Goal: Task Accomplishment & Management: Use online tool/utility

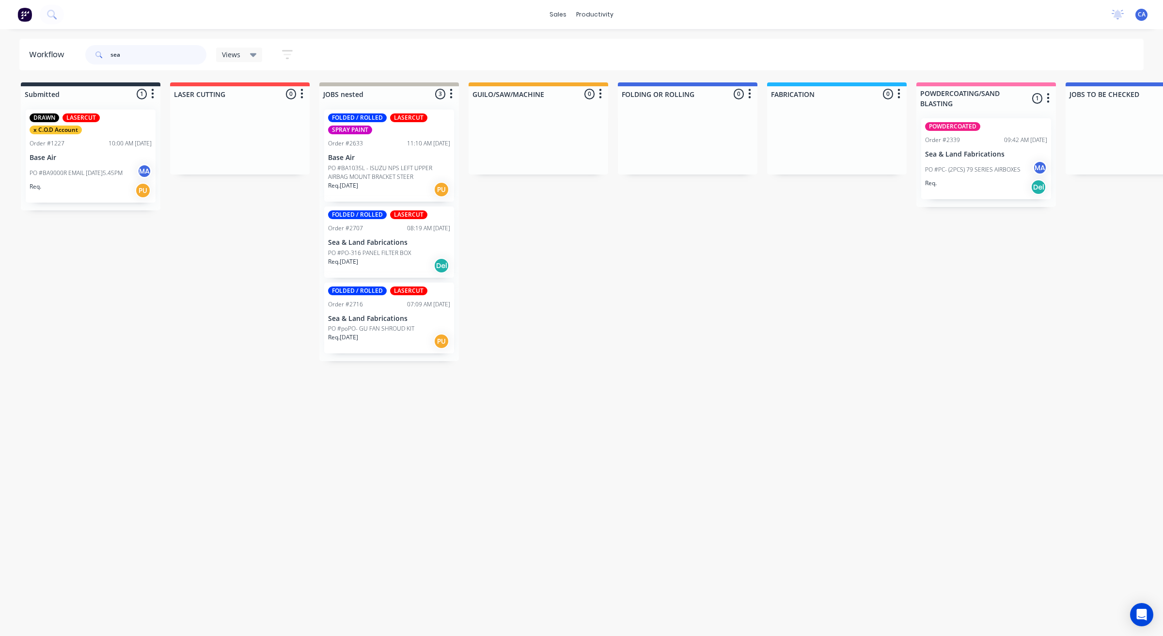
drag, startPoint x: 143, startPoint y: 58, endPoint x: 52, endPoint y: 44, distance: 92.6
click at [115, 51] on input "sea" at bounding box center [158, 54] width 96 height 19
drag, startPoint x: 125, startPoint y: 66, endPoint x: 134, endPoint y: 51, distance: 17.6
click at [125, 64] on div "sea" at bounding box center [145, 54] width 121 height 29
drag, startPoint x: 134, startPoint y: 51, endPoint x: 0, endPoint y: 59, distance: 134.5
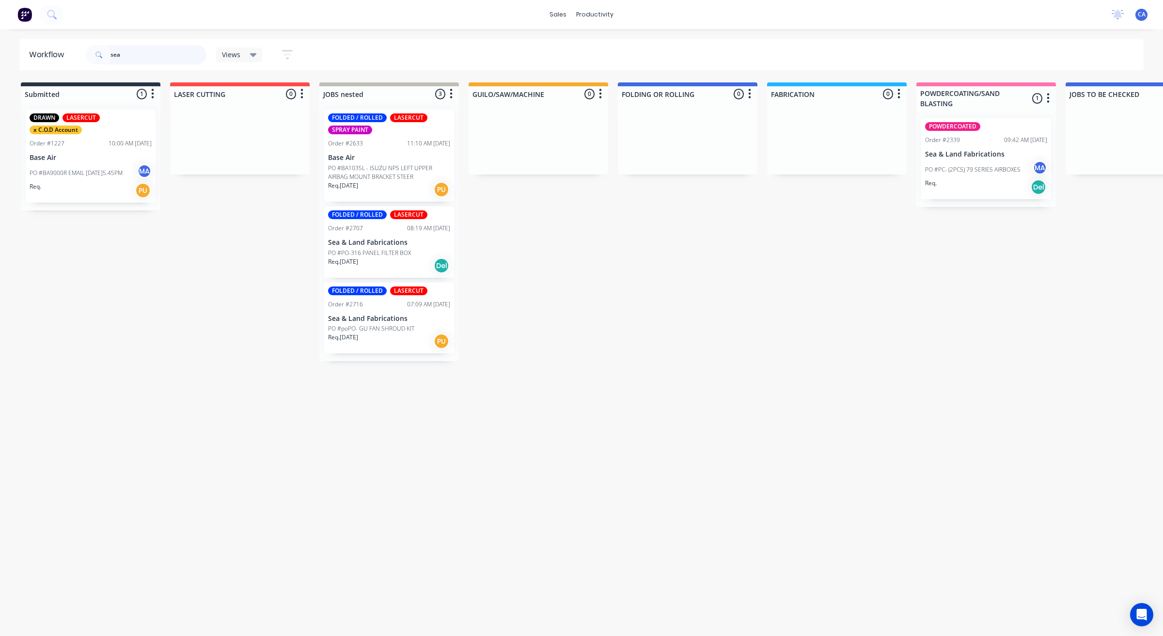
click at [0, 62] on div "Workflow sea Views Save new view None (Default) edit Show/Hide statuses Show li…" at bounding box center [581, 54] width 1163 height 31
type input "mes"
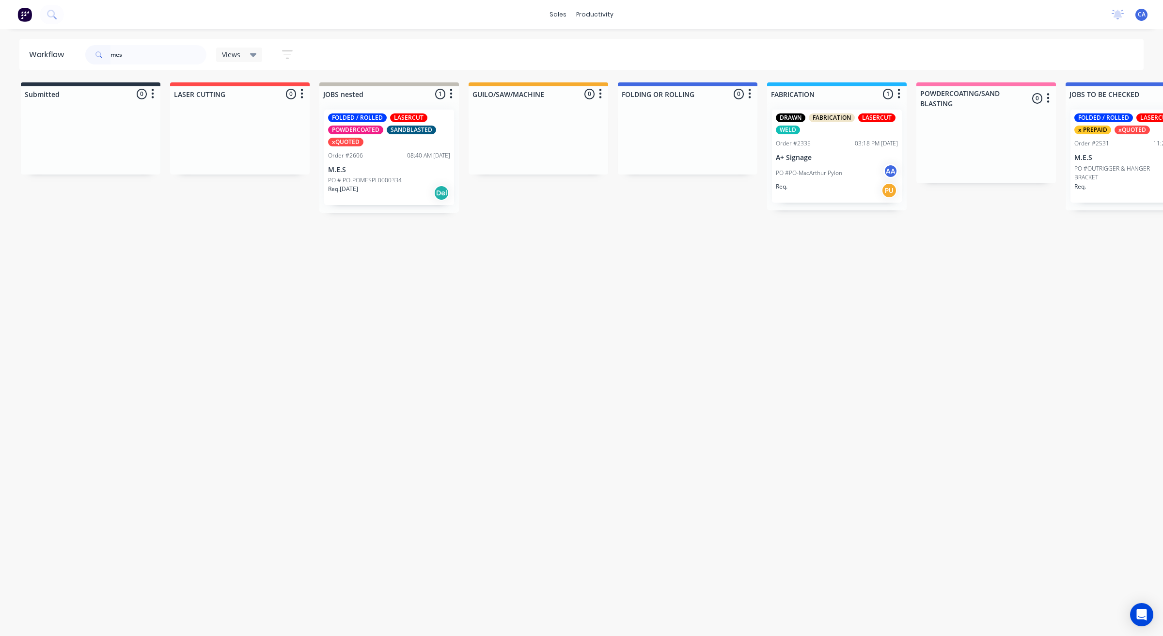
click at [376, 163] on div "FOLDED / ROLLED LASERCUT POWDERCOATED SANDBLASTED xQUOTED Order #2606 08:40 AM …" at bounding box center [389, 157] width 130 height 95
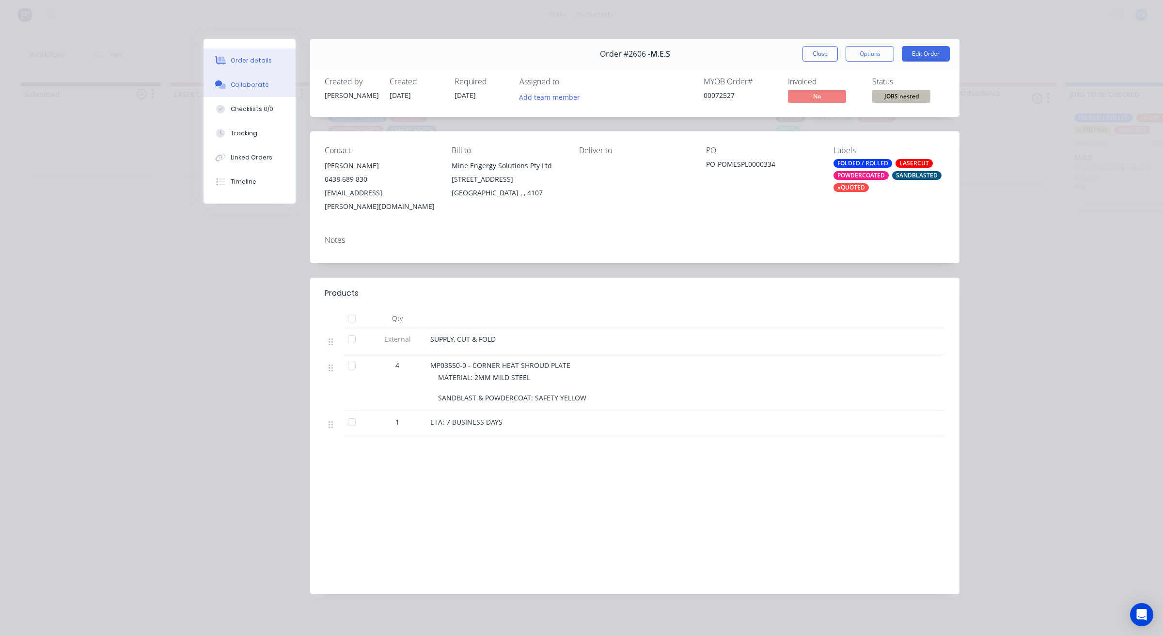
click at [258, 95] on button "Collaborate" at bounding box center [249, 85] width 92 height 24
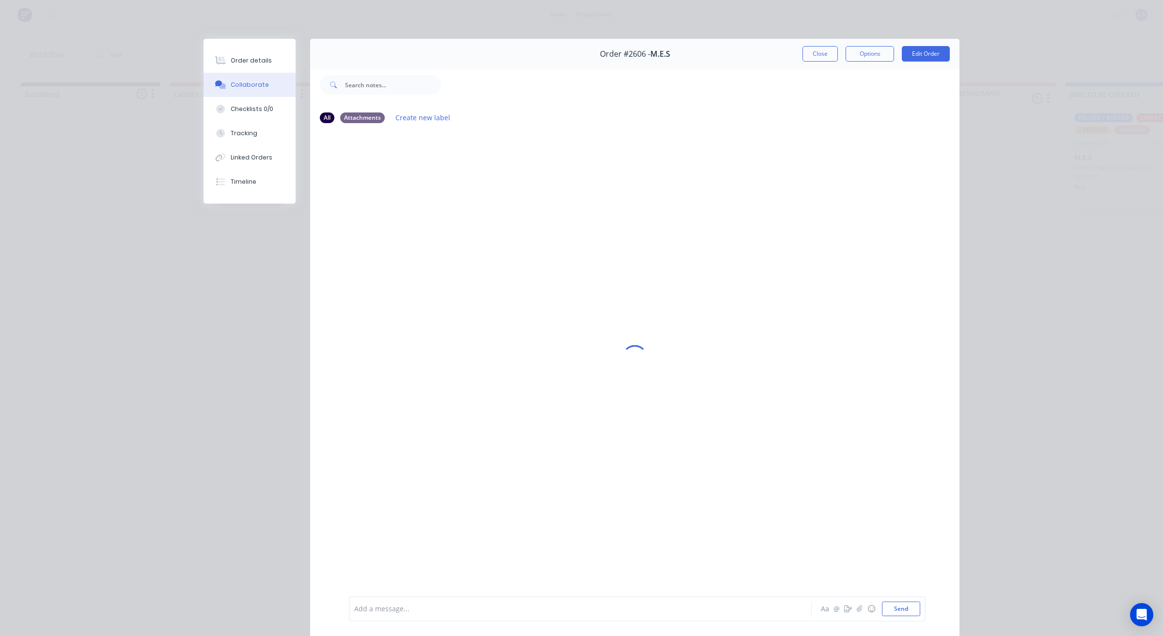
click at [258, 89] on div "Collaborate" at bounding box center [250, 84] width 38 height 9
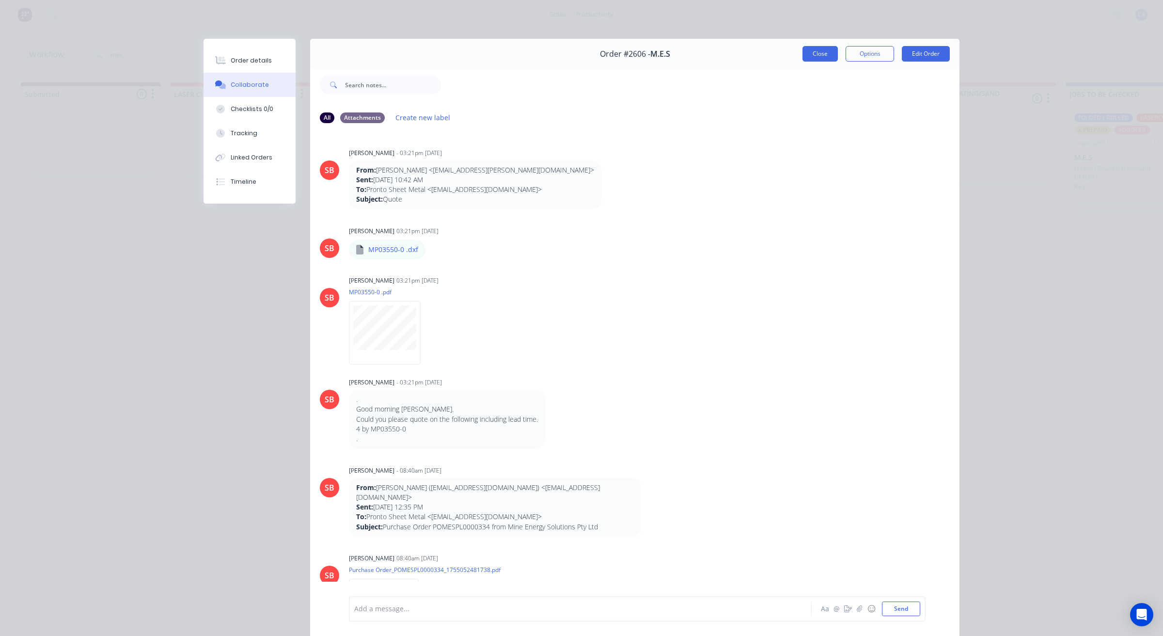
click at [822, 58] on button "Close" at bounding box center [819, 54] width 35 height 16
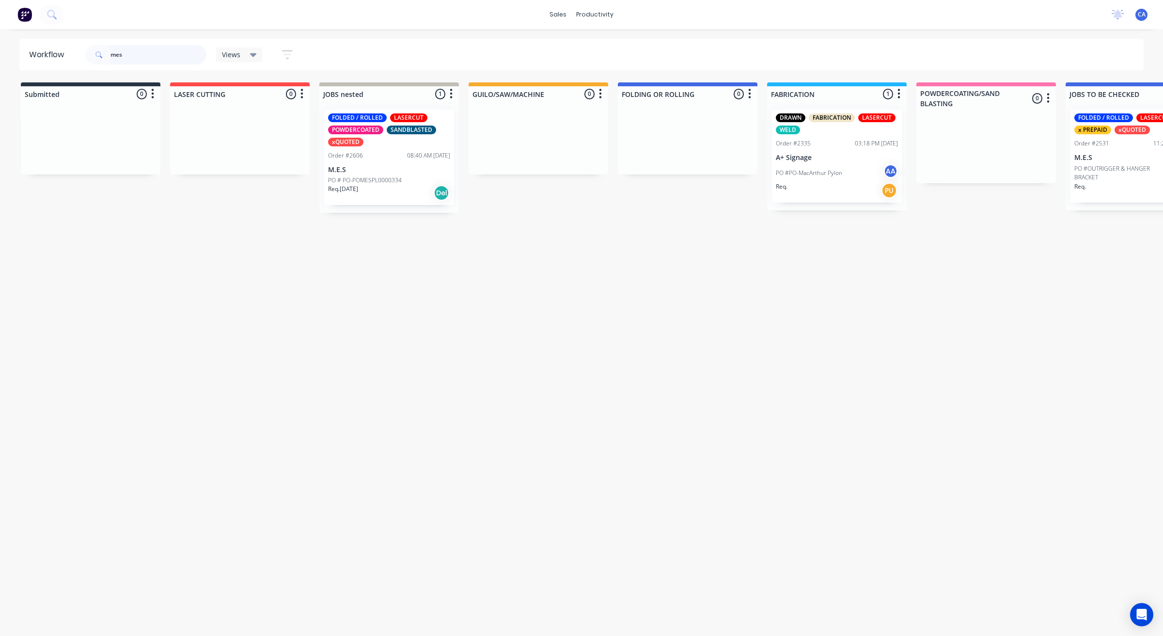
drag, startPoint x: 133, startPoint y: 57, endPoint x: 50, endPoint y: 45, distance: 84.1
click at [53, 47] on header "Workflow mes Views Save new view None (Default) edit Show/Hide statuses Show li…" at bounding box center [581, 54] width 1125 height 31
click at [344, 191] on p "Req. [DATE]" at bounding box center [343, 189] width 30 height 9
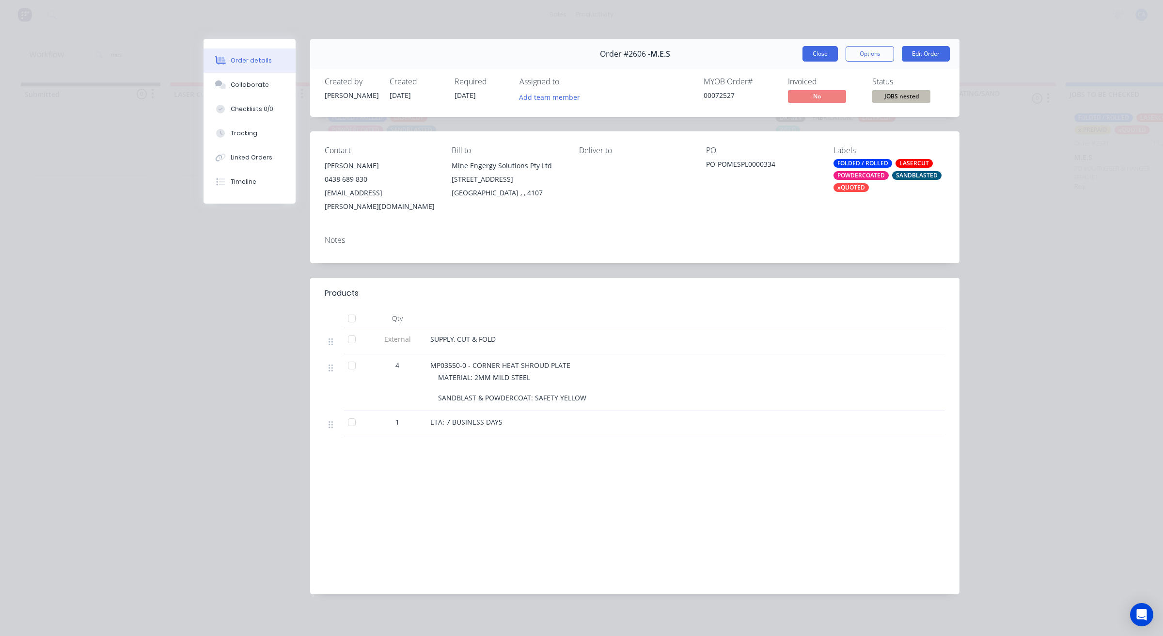
drag, startPoint x: 822, startPoint y: 53, endPoint x: 809, endPoint y: 54, distance: 12.6
click at [819, 53] on button "Close" at bounding box center [819, 54] width 35 height 16
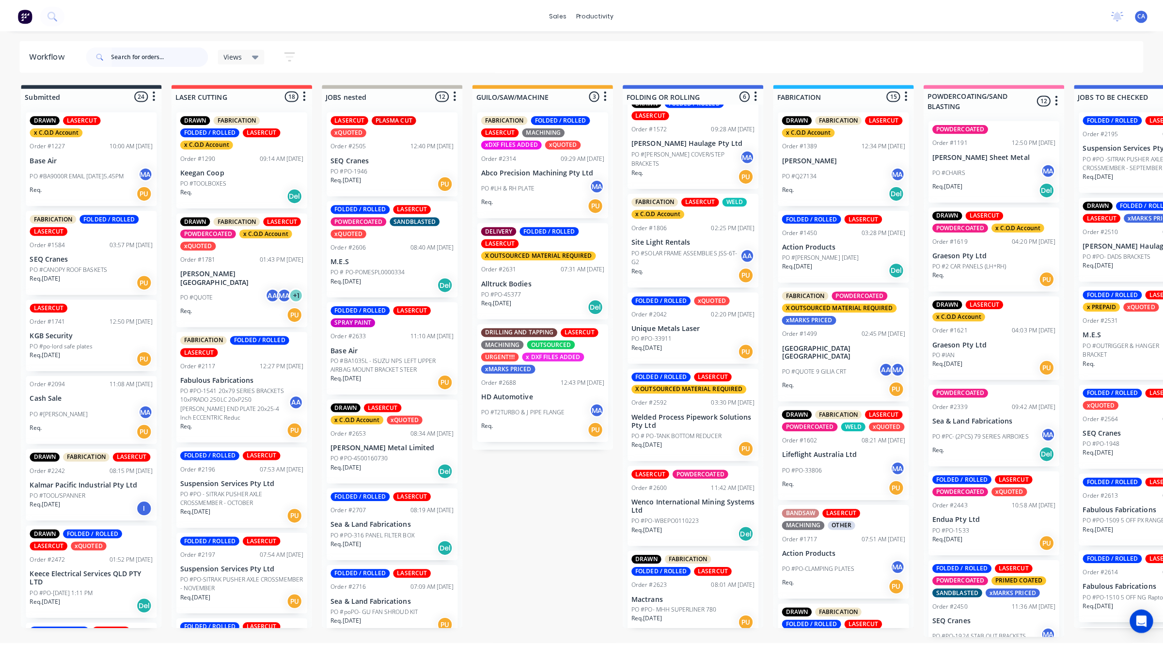
scroll to position [21, 0]
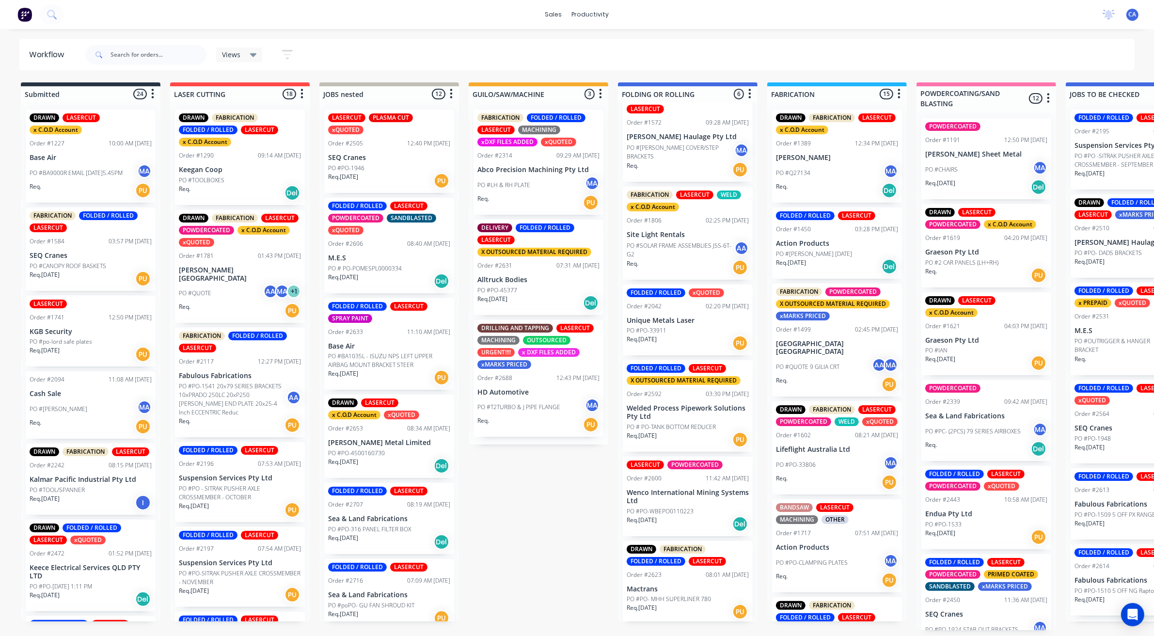
click at [656, 504] on div "LASERCUT POWDERCOATED Order #2600 11:42 AM [DATE] Wenco International Mining Sy…" at bounding box center [688, 495] width 130 height 79
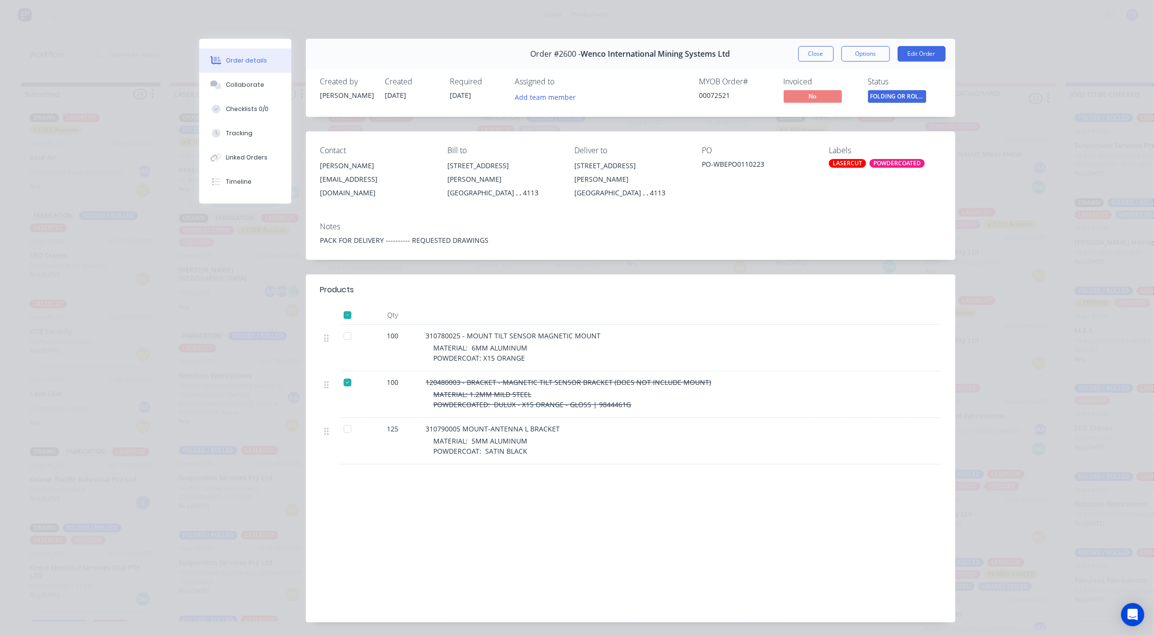
click at [344, 419] on div at bounding box center [347, 428] width 19 height 19
click at [250, 131] on button "Tracking" at bounding box center [245, 133] width 92 height 24
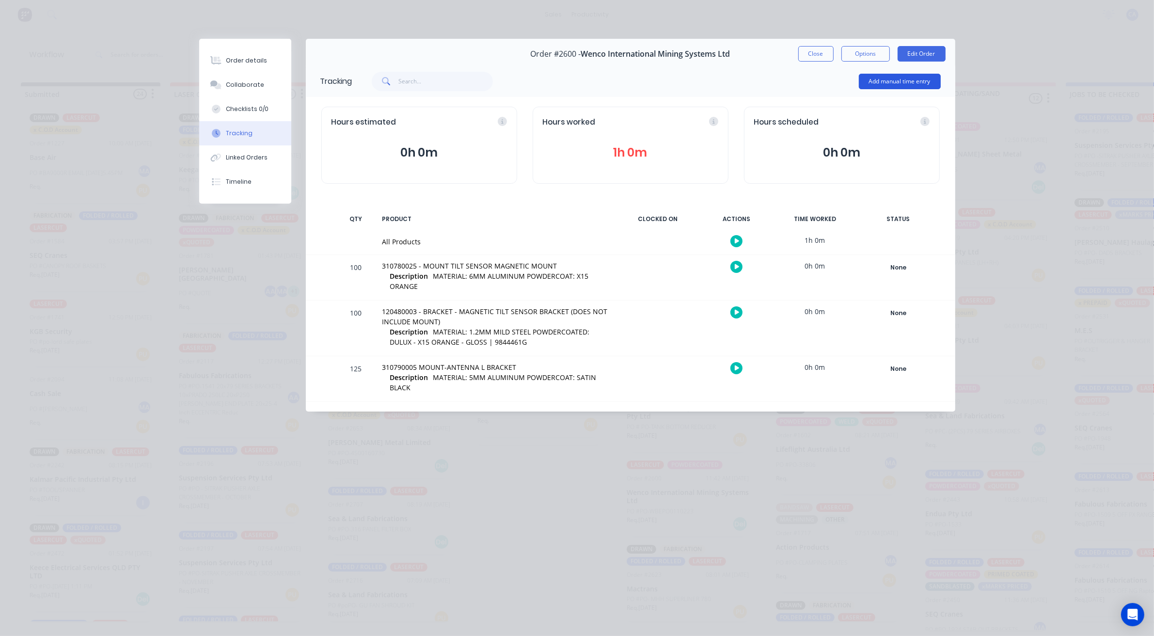
click at [872, 79] on button "Add manual time entry" at bounding box center [900, 82] width 82 height 16
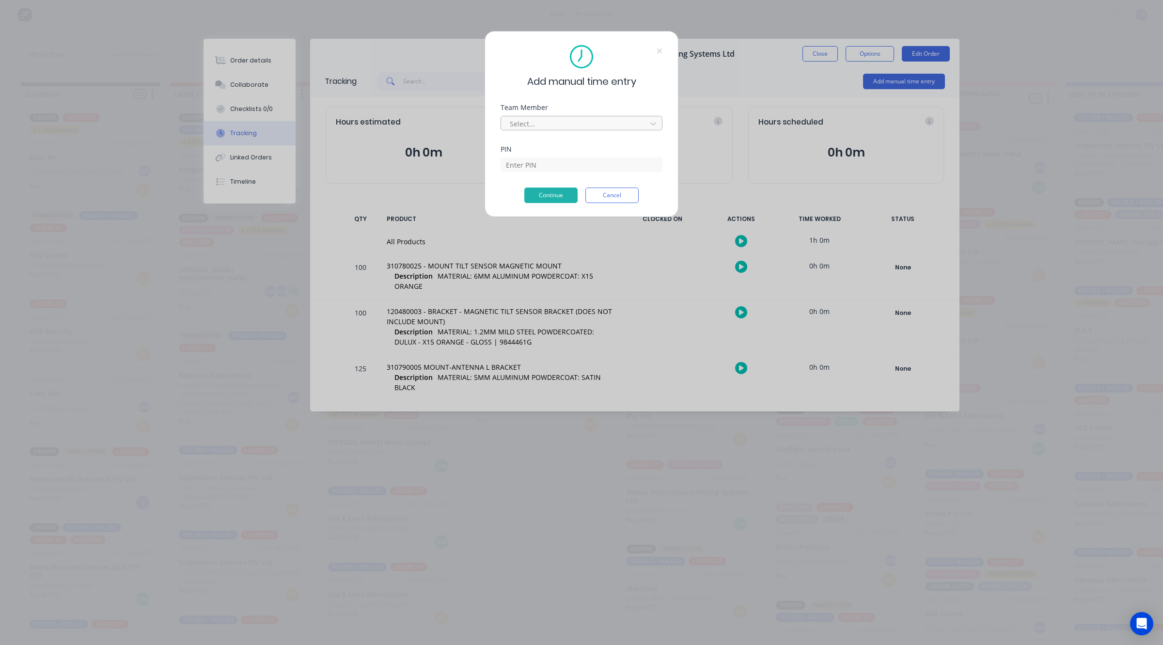
click at [540, 120] on div at bounding box center [575, 124] width 133 height 12
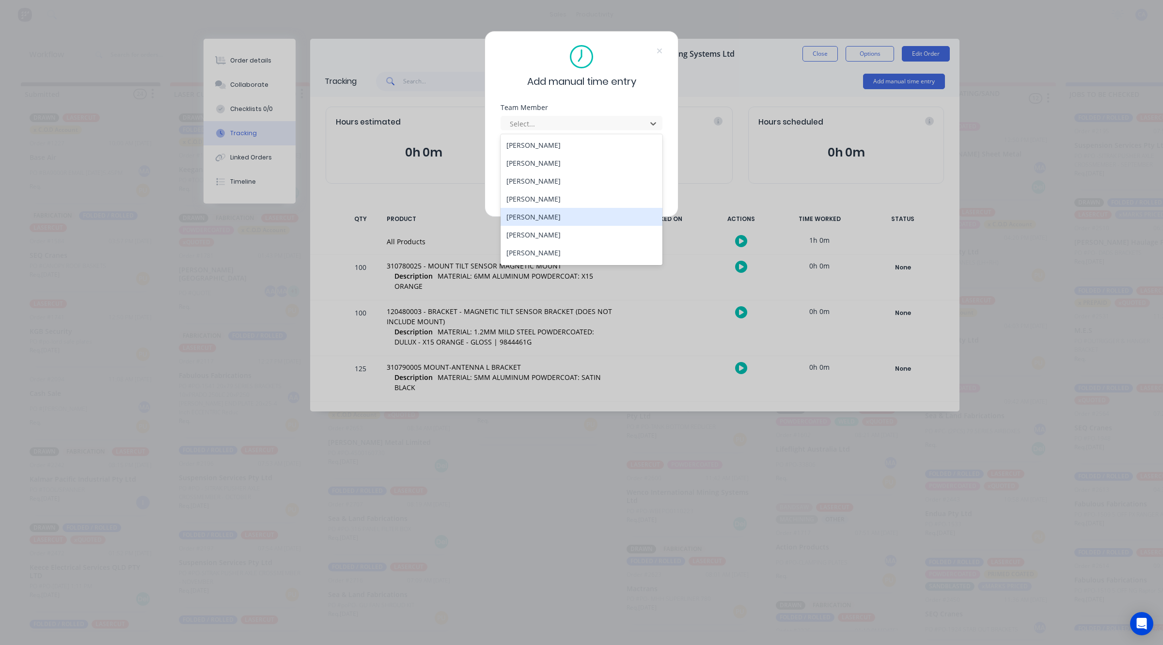
click at [533, 217] on div "[PERSON_NAME]" at bounding box center [582, 217] width 162 height 18
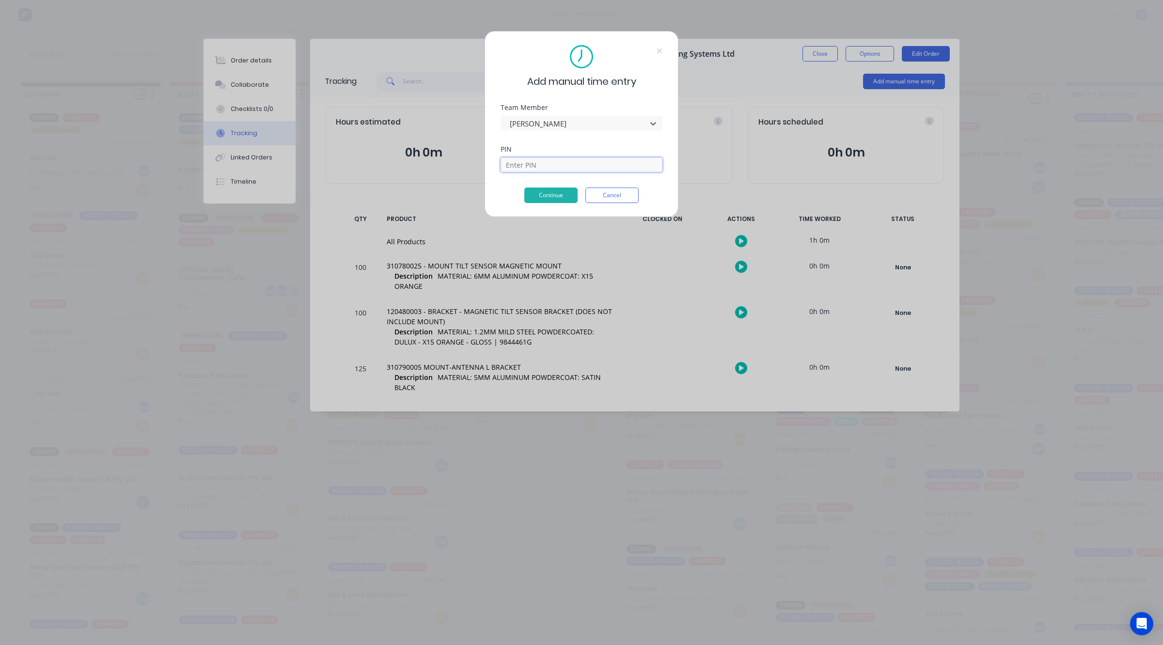
click at [539, 170] on input at bounding box center [582, 164] width 162 height 15
type input "3699"
click at [540, 200] on button "Continue" at bounding box center [550, 196] width 53 height 16
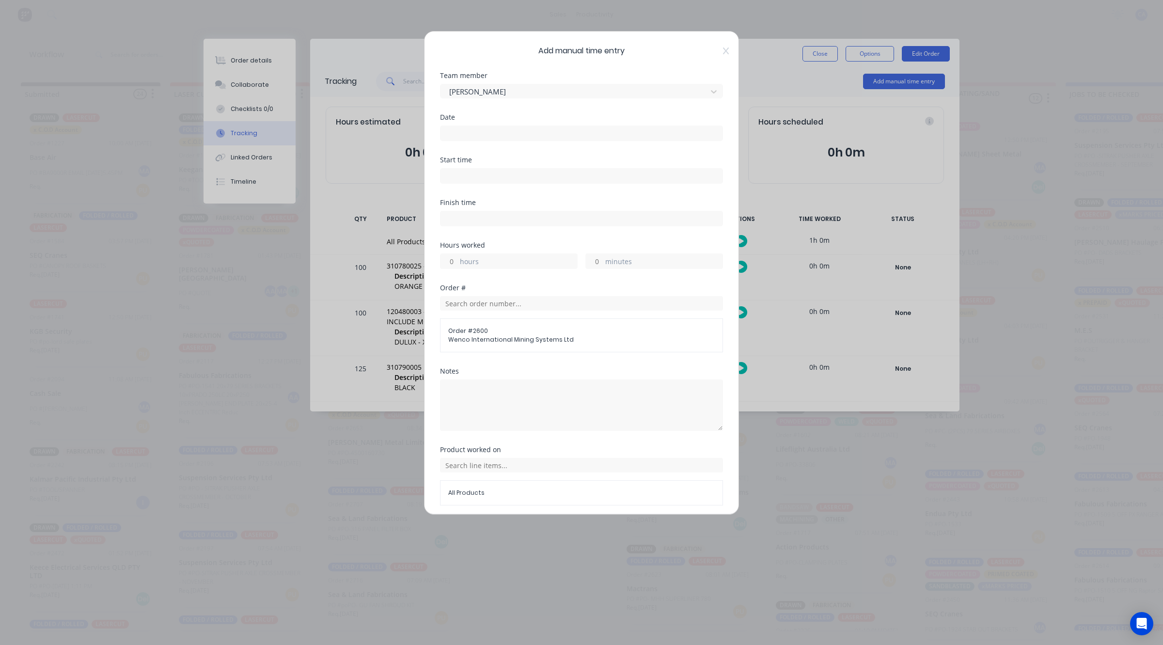
click at [452, 263] on input "hours" at bounding box center [448, 261] width 17 height 15
type input "1"
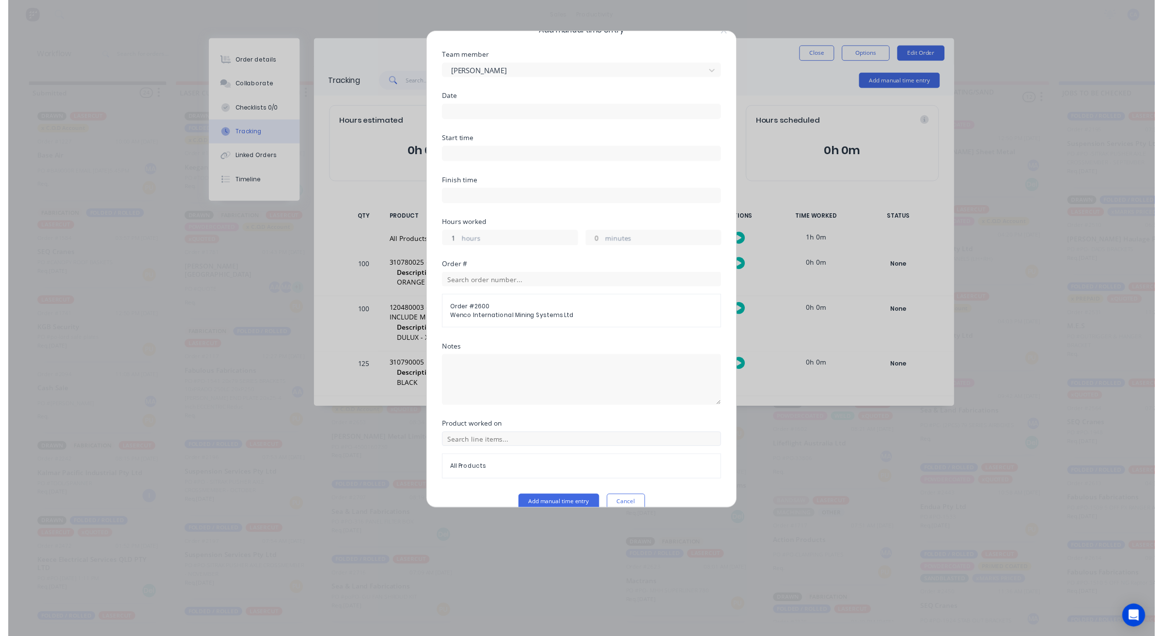
scroll to position [37, 0]
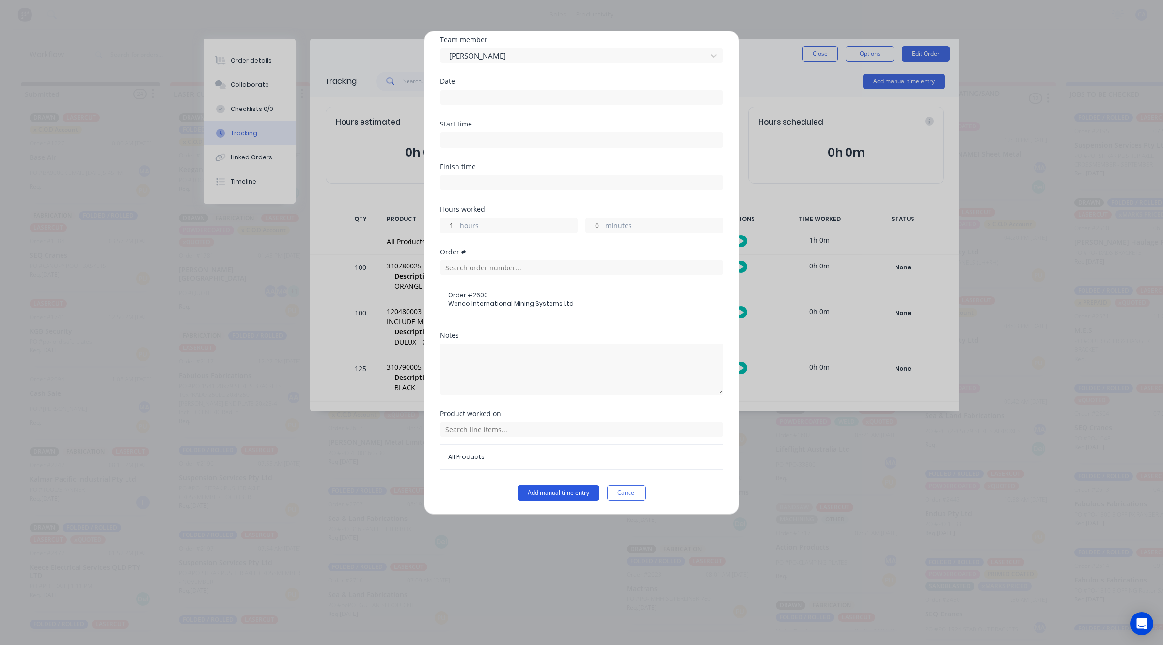
drag, startPoint x: 570, startPoint y: 498, endPoint x: 577, endPoint y: 497, distance: 6.9
click at [576, 497] on button "Add manual time entry" at bounding box center [558, 493] width 82 height 16
click at [487, 101] on input at bounding box center [581, 96] width 282 height 15
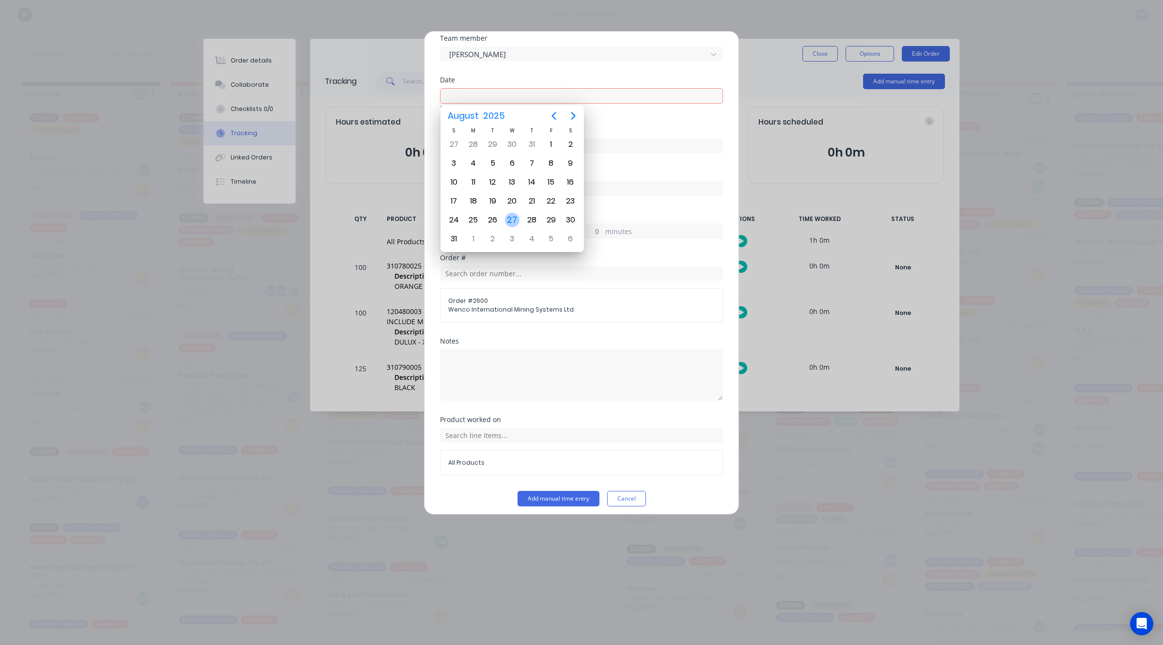
click at [503, 216] on div "27" at bounding box center [511, 220] width 19 height 18
type input "[DATE]"
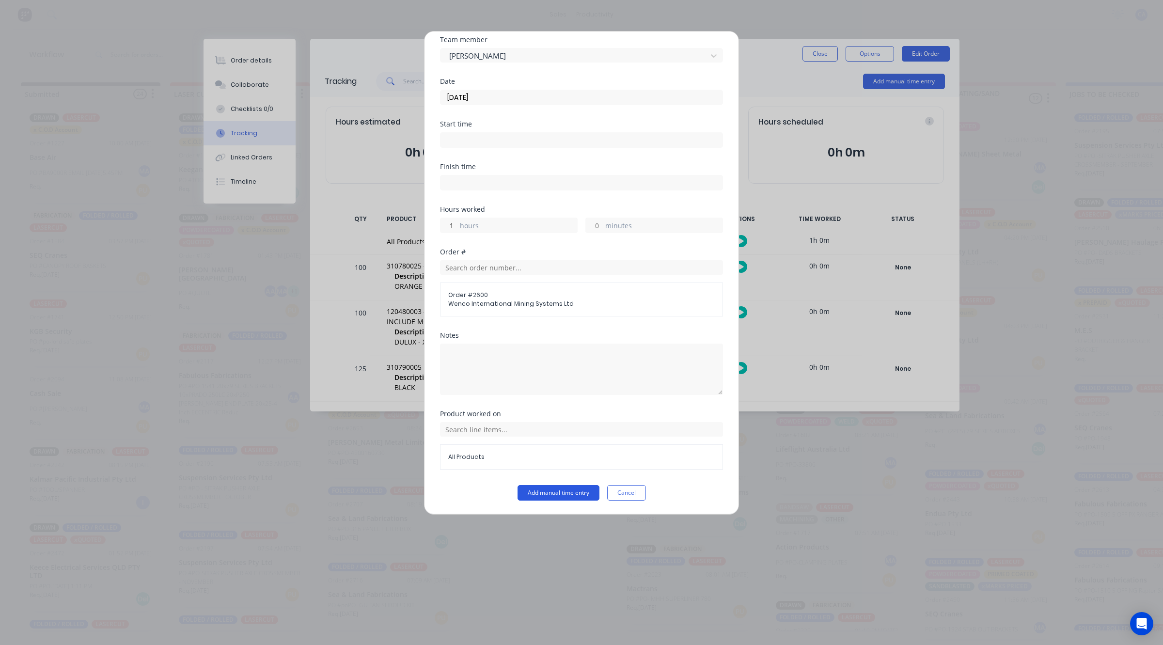
click at [563, 489] on button "Add manual time entry" at bounding box center [558, 493] width 82 height 16
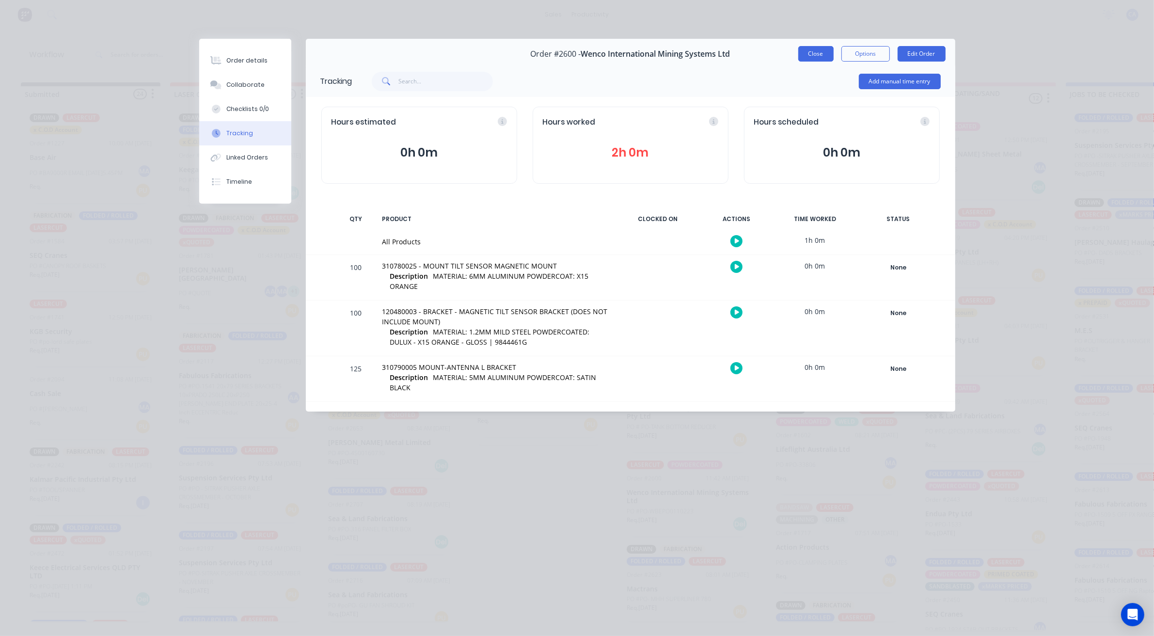
click at [818, 56] on button "Close" at bounding box center [815, 54] width 35 height 16
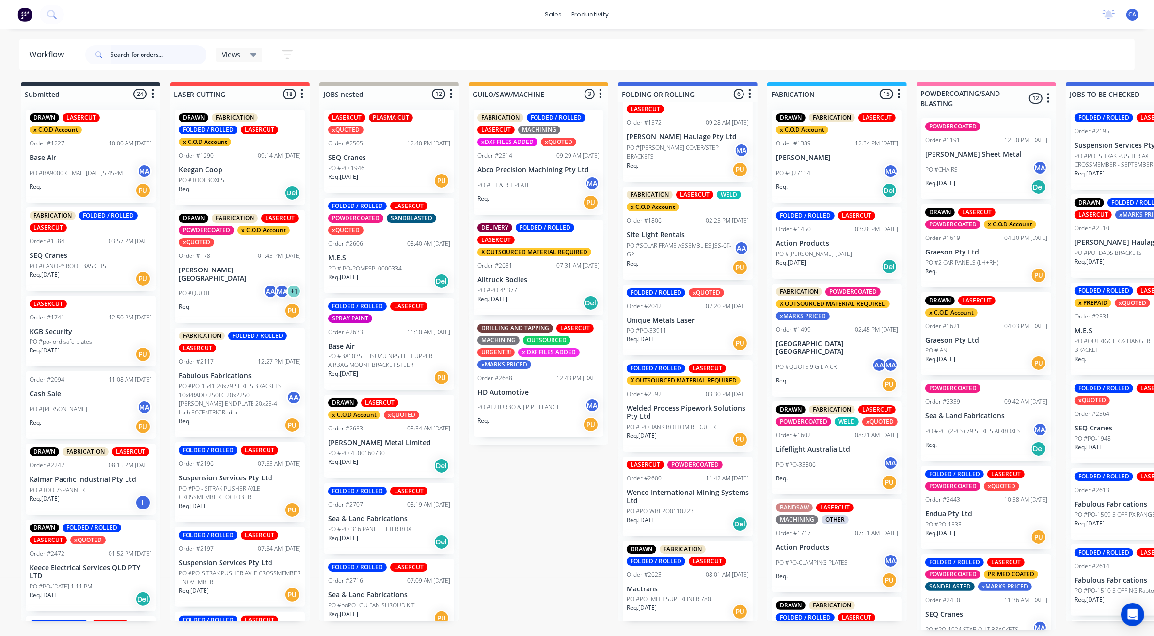
click at [165, 57] on input "text" at bounding box center [158, 54] width 96 height 19
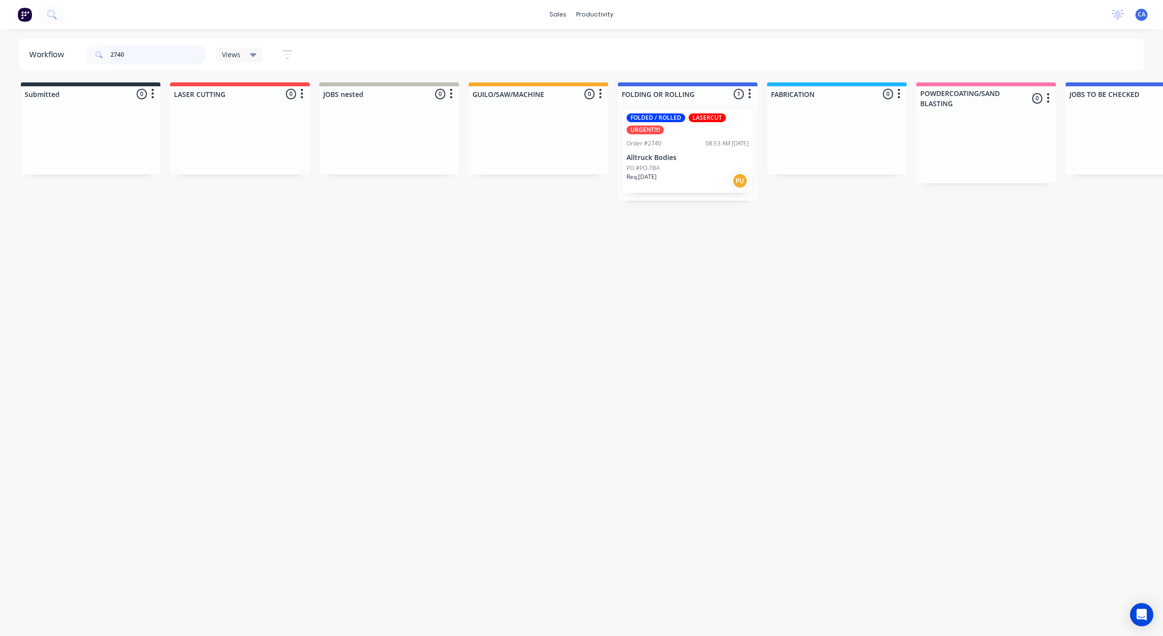
type input "2740"
click at [696, 170] on div "PO #PO-TBA" at bounding box center [687, 168] width 122 height 9
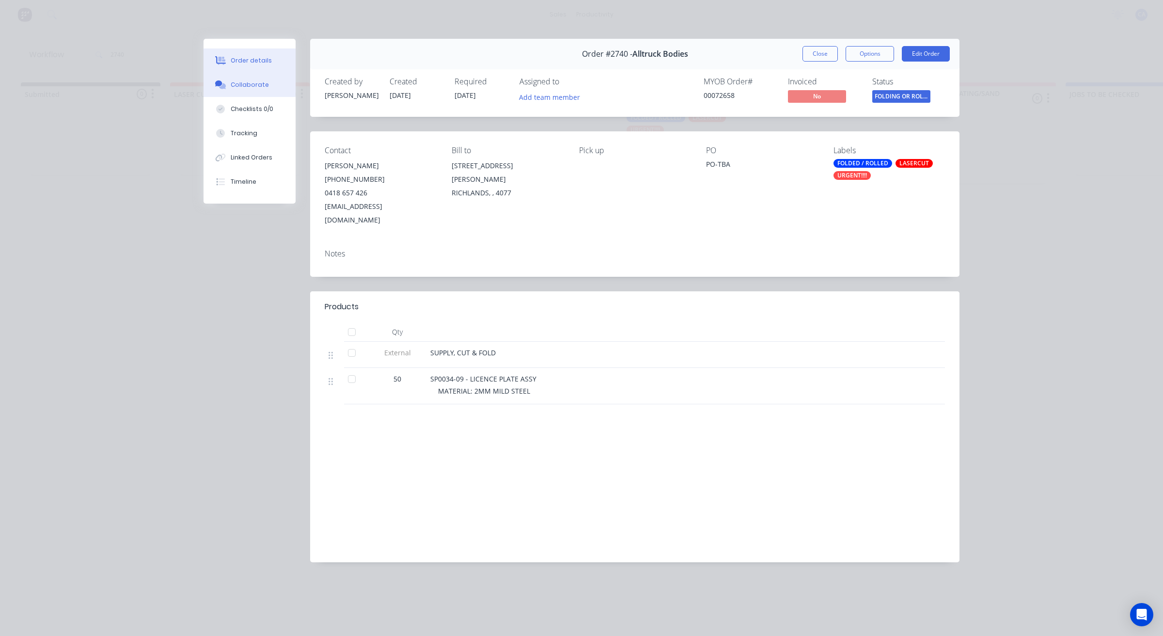
click at [262, 78] on button "Collaborate" at bounding box center [249, 85] width 92 height 24
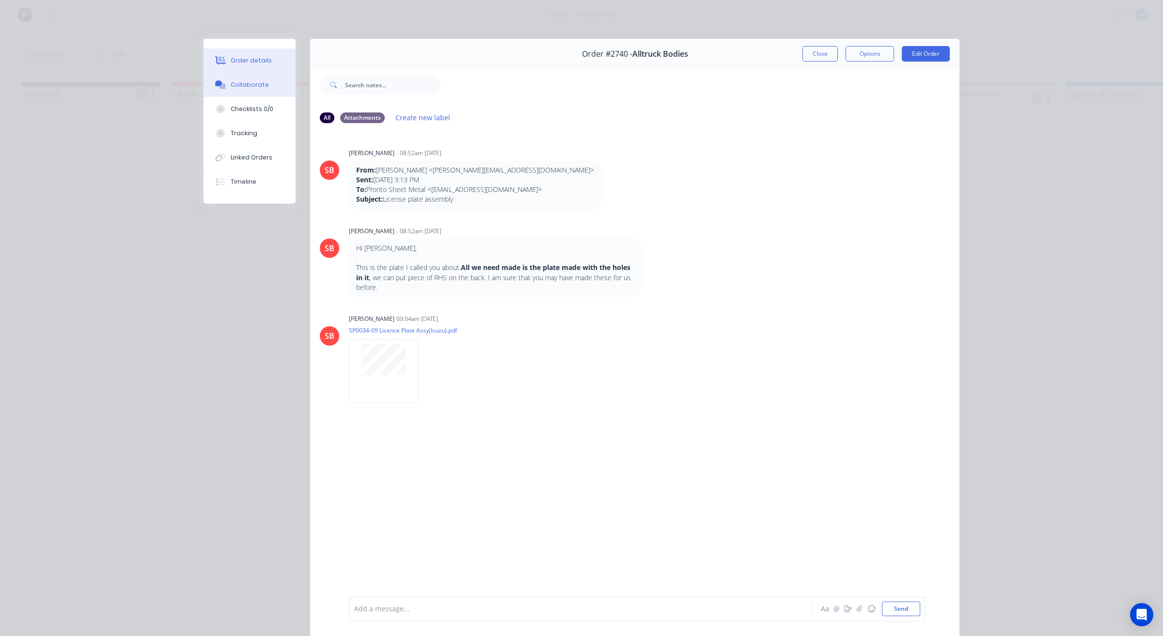
click at [246, 62] on div "Order details" at bounding box center [251, 60] width 41 height 9
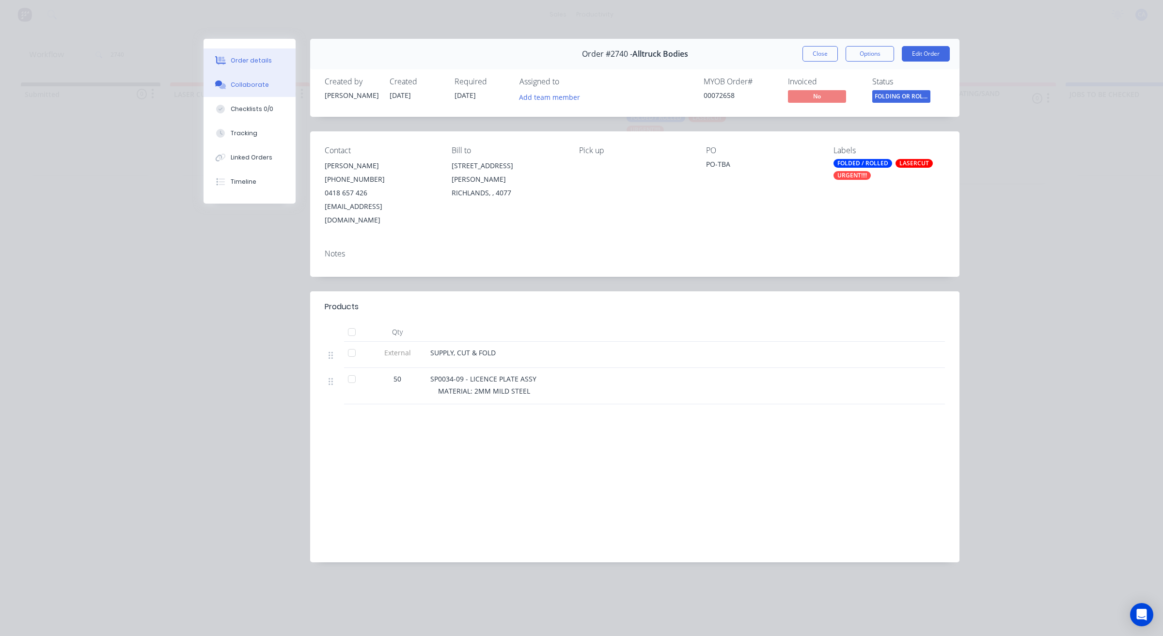
click at [251, 73] on button "Collaborate" at bounding box center [249, 85] width 92 height 24
